Goal: Task Accomplishment & Management: Use online tool/utility

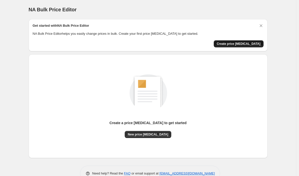
click at [250, 46] on button "Create price change job" at bounding box center [239, 43] width 50 height 7
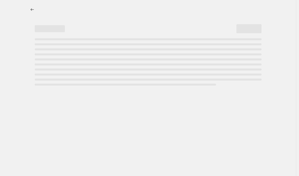
select select "percentage"
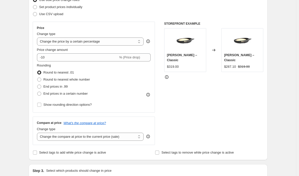
scroll to position [71, 0]
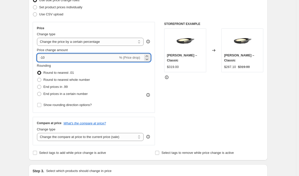
click at [75, 59] on input "-10" at bounding box center [77, 58] width 81 height 8
type input "-1"
type input "-30"
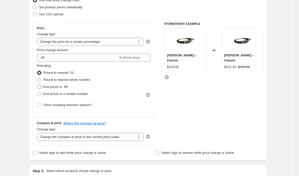
click at [64, 87] on span "End prices in .99" at bounding box center [56, 87] width 24 height 4
click at [38, 85] on input "End prices in .99" at bounding box center [37, 85] width 0 height 0
radio input "true"
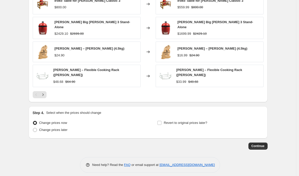
scroll to position [327, 0]
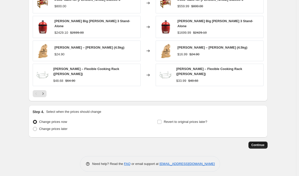
click at [257, 143] on span "Continue" at bounding box center [258, 145] width 13 height 4
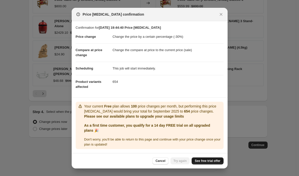
click at [206, 161] on span "See free trial offer" at bounding box center [208, 161] width 26 height 4
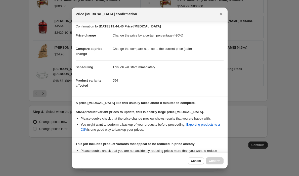
scroll to position [64, 0]
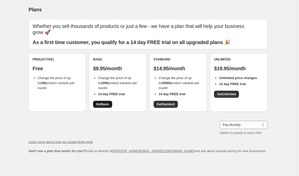
click at [108, 102] on span "Get Basic" at bounding box center [102, 104] width 13 height 4
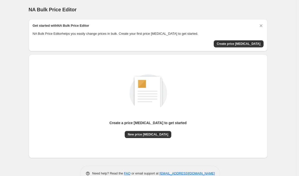
scroll to position [13, 0]
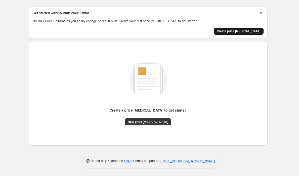
click at [242, 30] on span "Create price [MEDICAL_DATA]" at bounding box center [239, 31] width 44 height 4
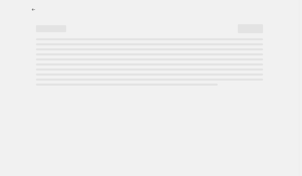
select select "percentage"
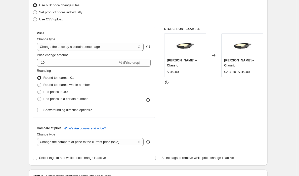
scroll to position [78, 0]
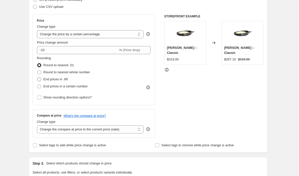
click at [67, 81] on span "End prices in .99" at bounding box center [56, 79] width 24 height 4
click at [38, 78] on input "End prices in .99" at bounding box center [37, 77] width 0 height 0
radio input "true"
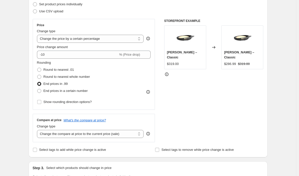
scroll to position [63, 0]
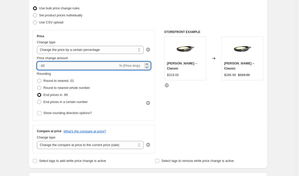
click at [61, 67] on input "-10" at bounding box center [77, 66] width 81 height 8
type input "-1"
type input "-30"
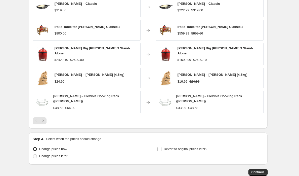
scroll to position [300, 0]
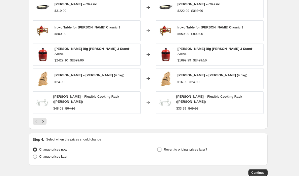
click at [248, 169] on div "Continue" at bounding box center [148, 172] width 239 height 7
click at [257, 171] on span "Continue" at bounding box center [258, 173] width 13 height 4
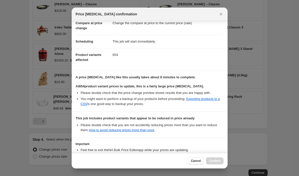
scroll to position [64, 0]
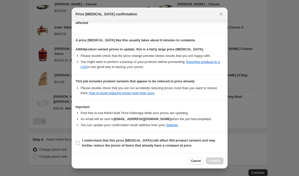
click at [80, 143] on input "I understand that this price [MEDICAL_DATA] will affect 654 product variants an…" at bounding box center [78, 143] width 4 height 4
checkbox input "true"
click at [214, 160] on span "Confirm" at bounding box center [215, 161] width 12 height 4
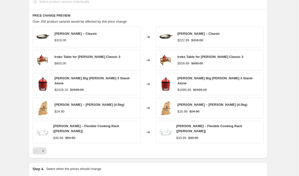
scroll to position [307, 0]
